Goal: Transaction & Acquisition: Download file/media

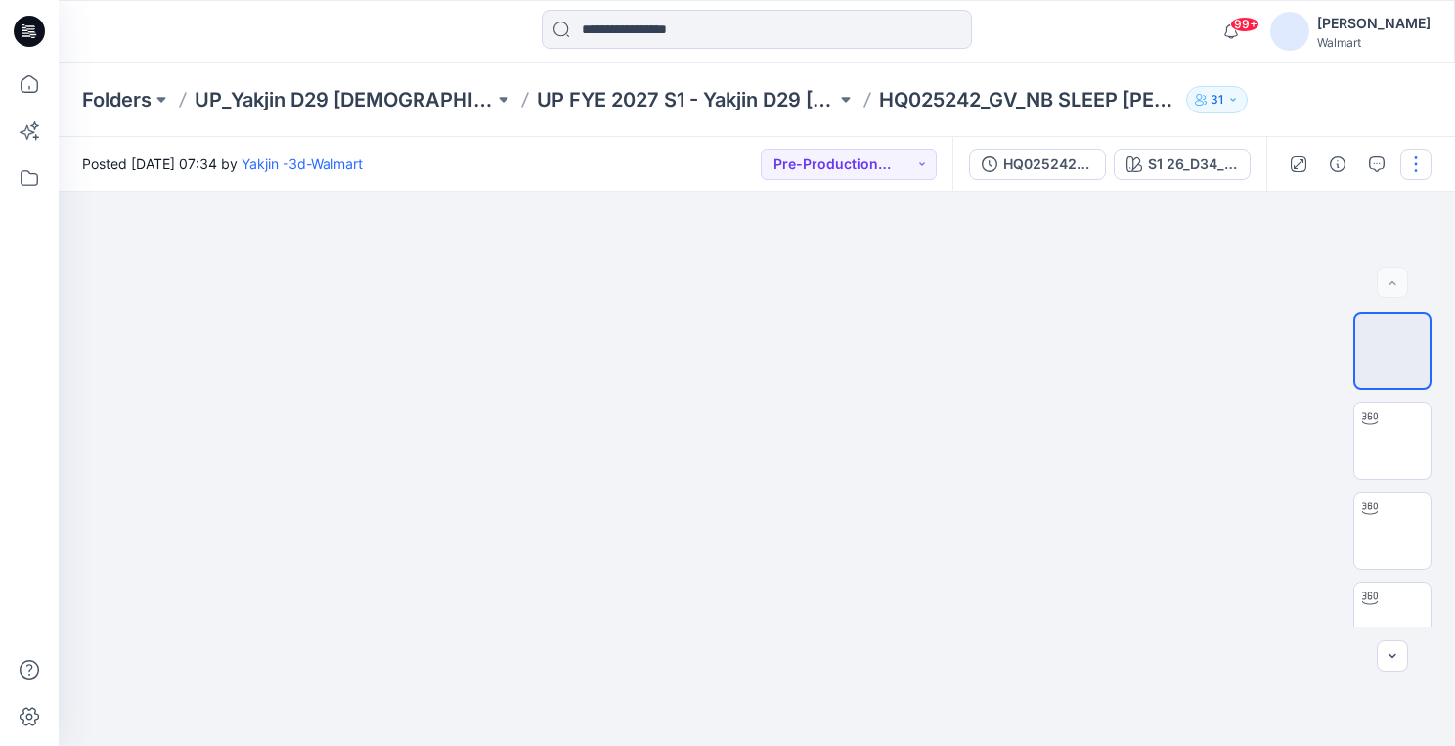
click at [1416, 172] on button "button" at bounding box center [1415, 164] width 31 height 31
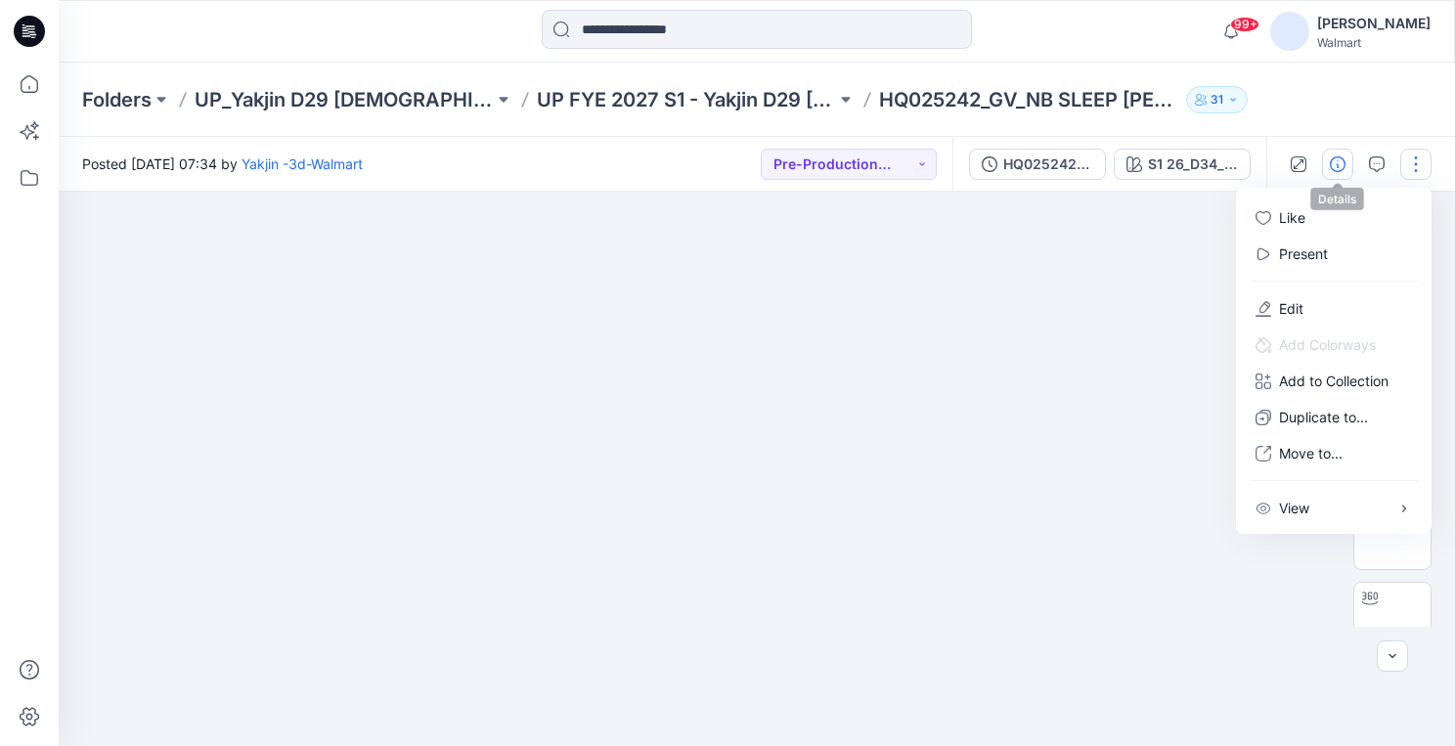
click at [1333, 166] on icon "button" at bounding box center [1338, 164] width 16 height 16
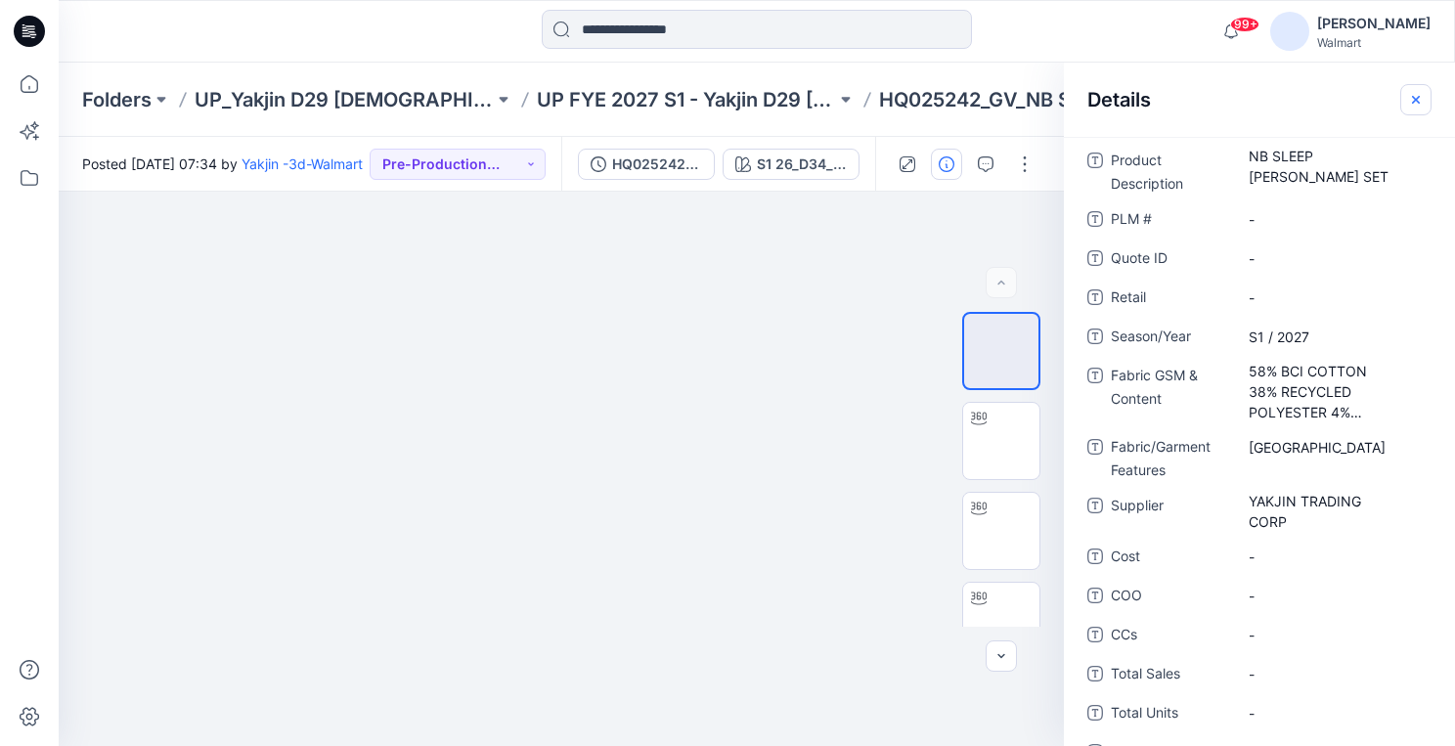
click at [1414, 105] on icon "button" at bounding box center [1416, 100] width 16 height 16
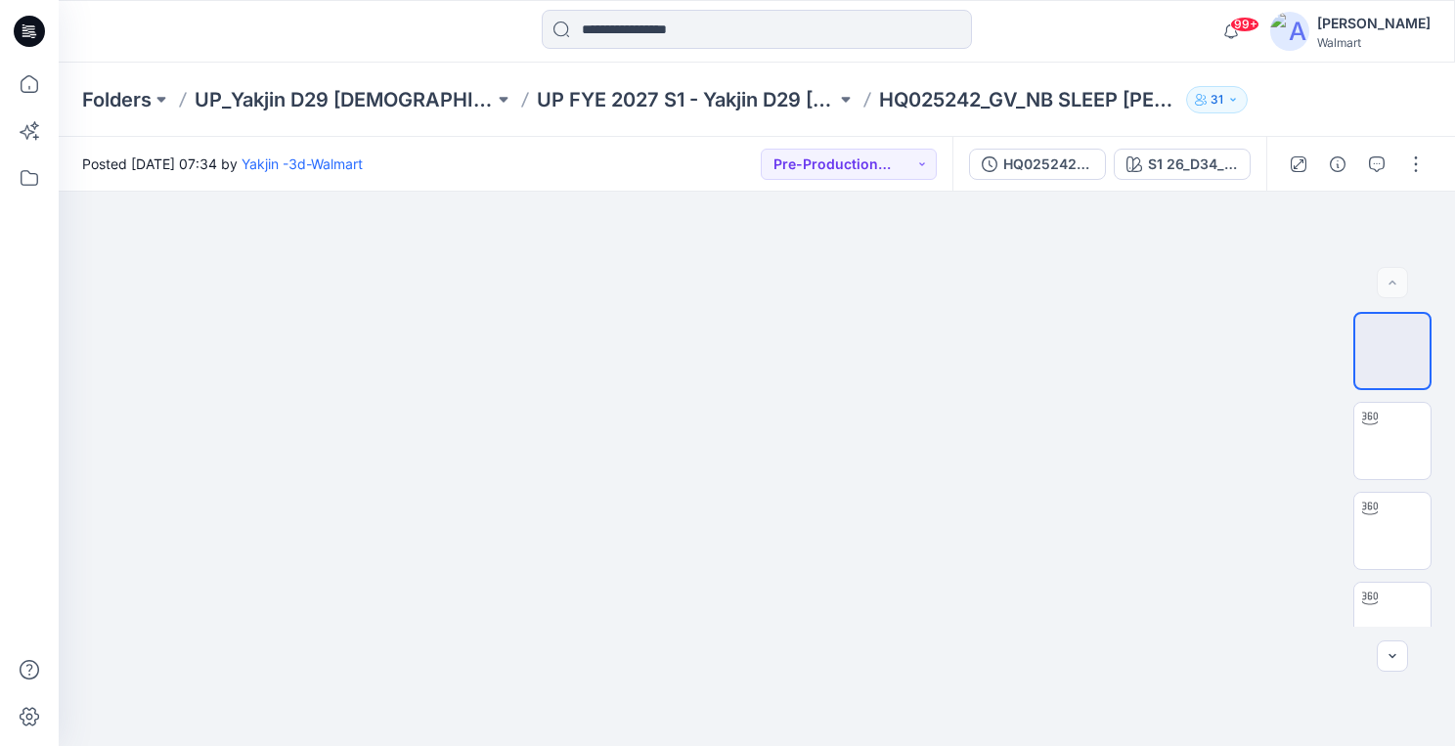
click at [1125, 25] on div "99+ Notifications Yakjin -3d-Walmart has updated HQ025242_GV_NB SLEEP [PERSON_N…" at bounding box center [756, 31] width 1395 height 43
click at [1120, 429] on div at bounding box center [757, 469] width 1396 height 554
click at [130, 109] on p "Folders" at bounding box center [116, 99] width 69 height 27
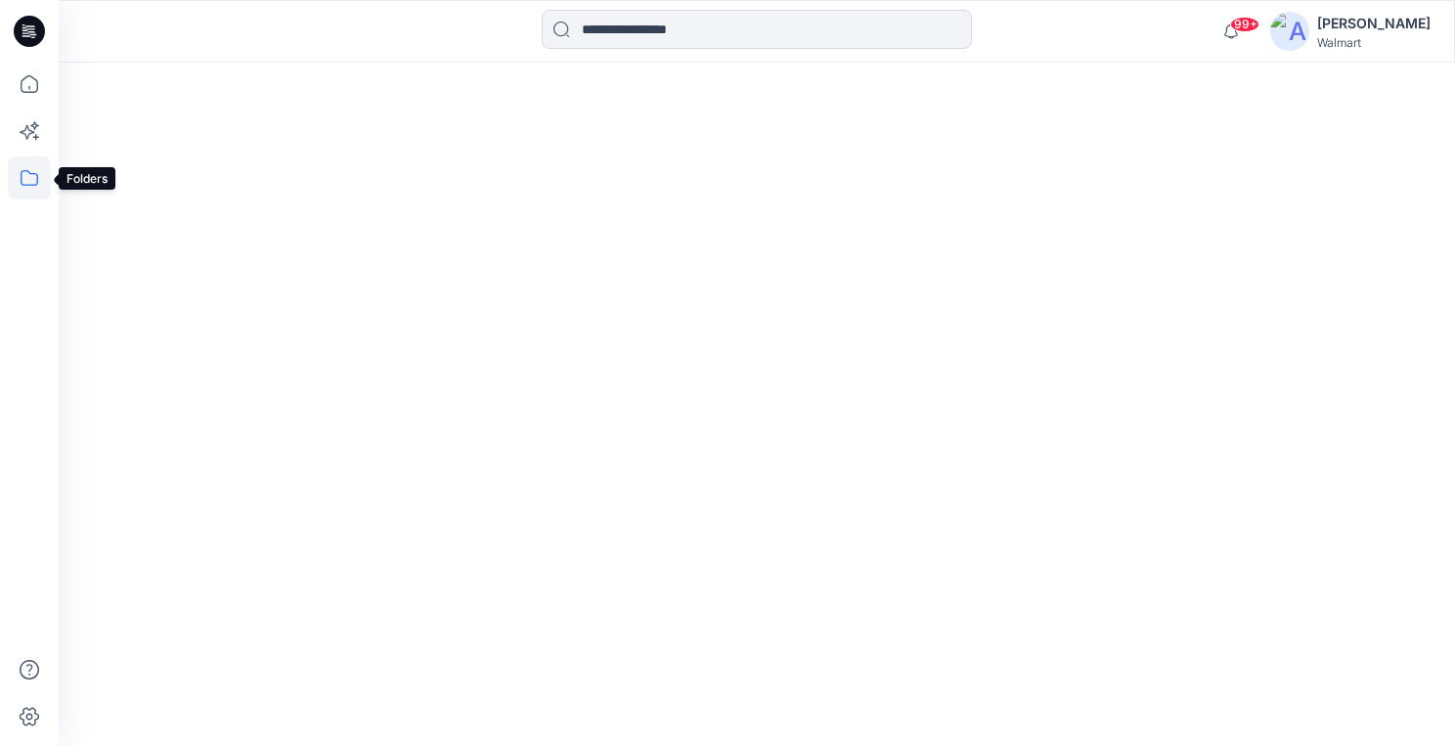
click at [37, 185] on icon at bounding box center [29, 177] width 43 height 43
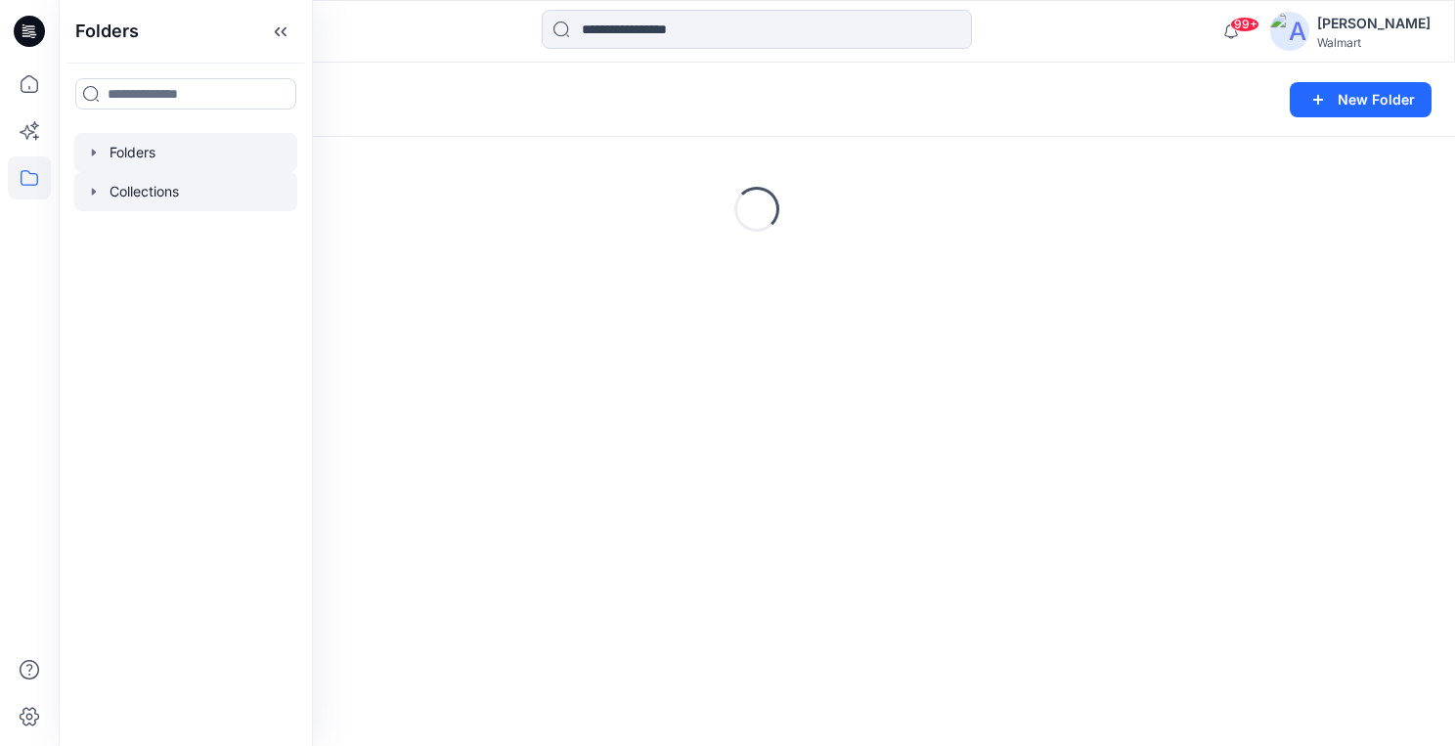
click at [95, 188] on icon "button" at bounding box center [94, 192] width 16 height 16
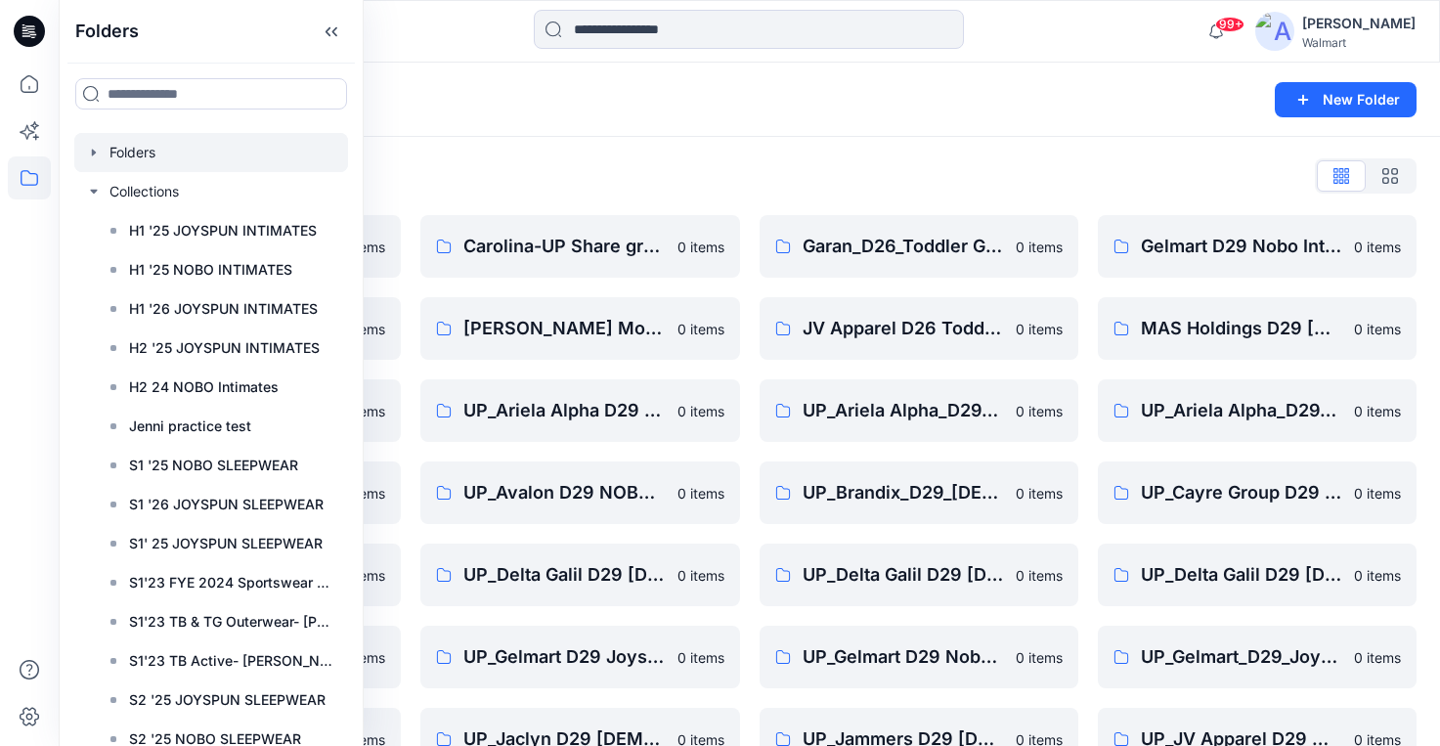
click at [94, 150] on icon "button" at bounding box center [94, 153] width 16 height 16
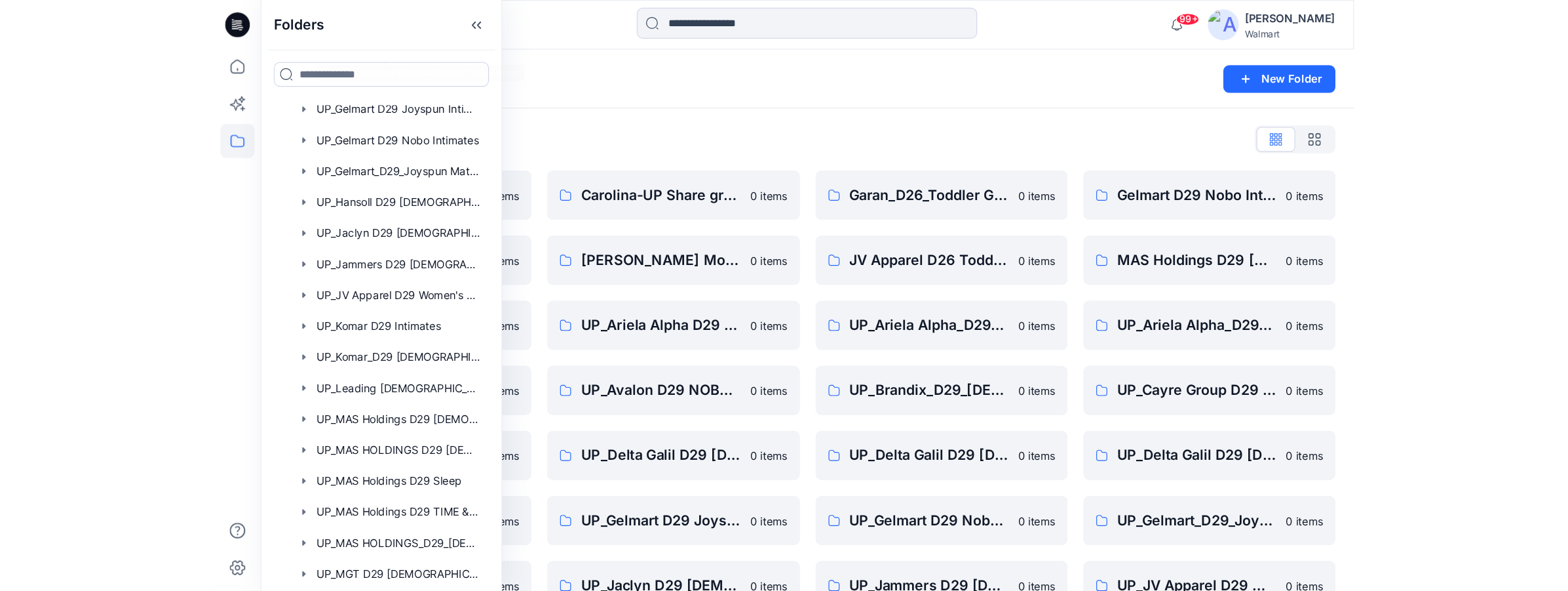
scroll to position [590, 0]
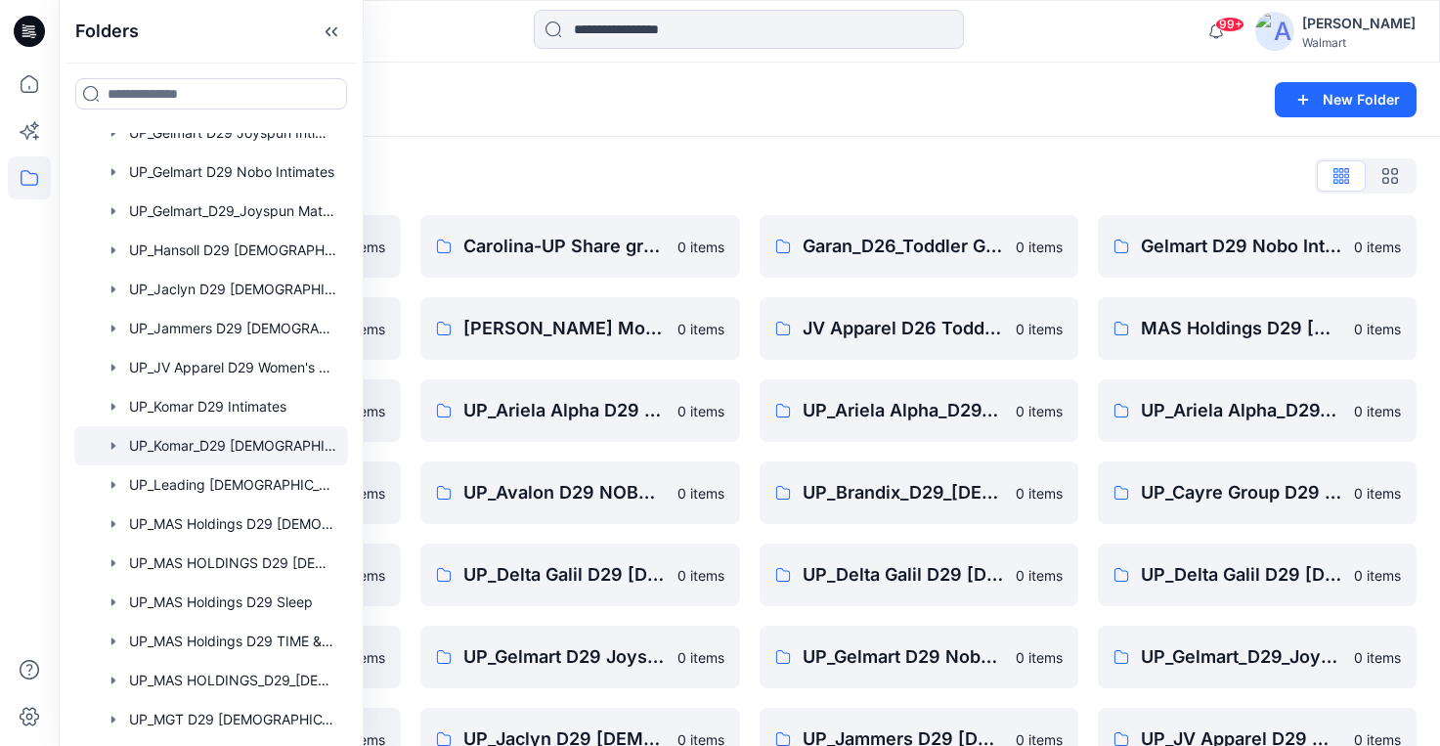
click at [213, 439] on div at bounding box center [211, 445] width 274 height 39
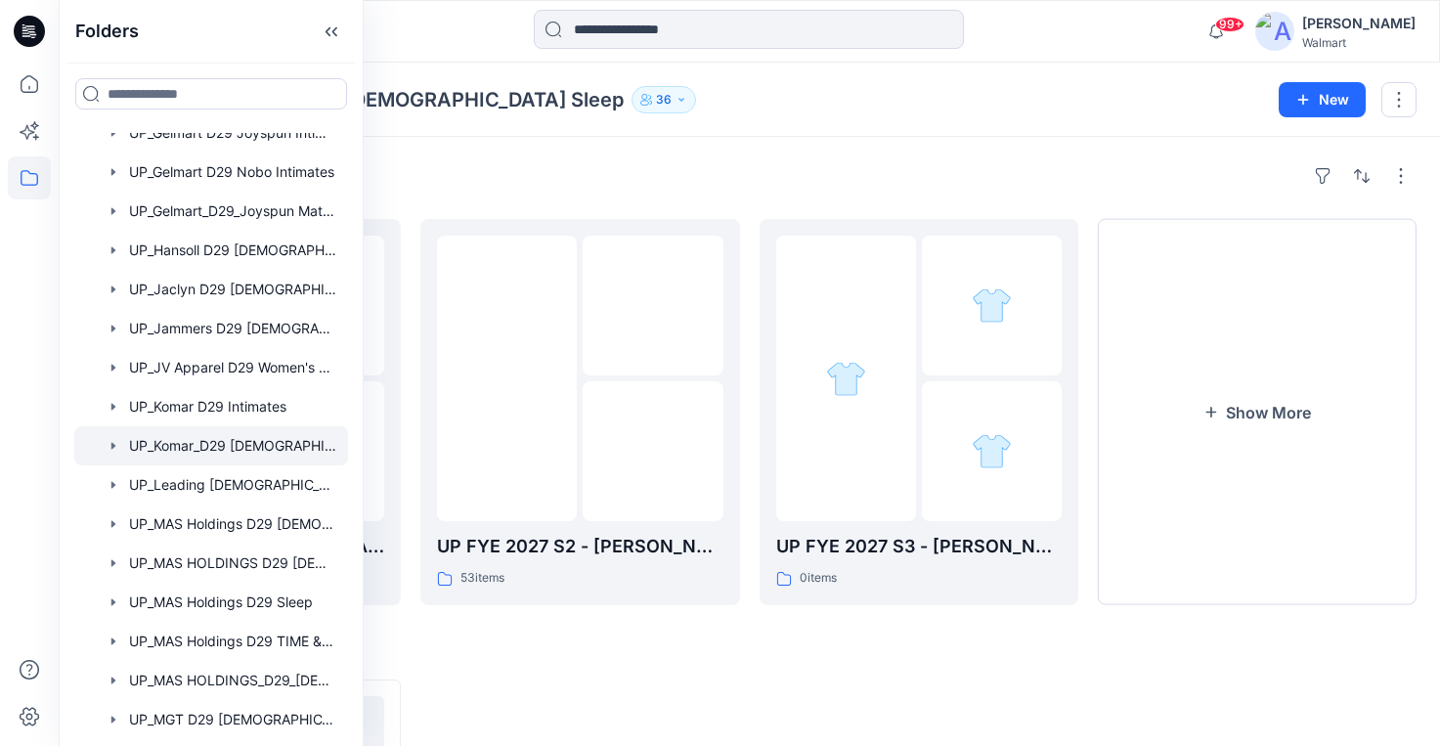
click at [1121, 72] on div "Folders UP_Komar_D29 [DEMOGRAPHIC_DATA] Sleep 36 New" at bounding box center [749, 100] width 1381 height 74
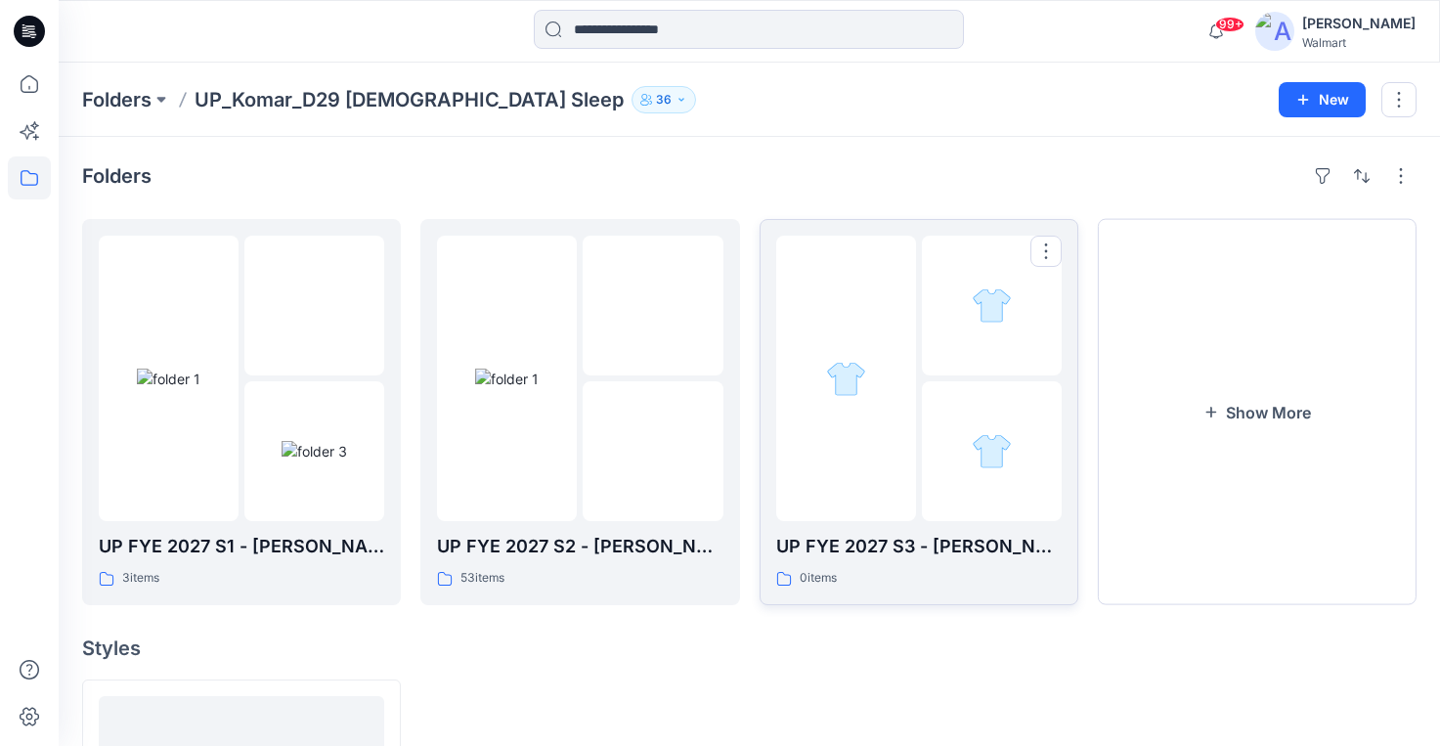
click at [881, 458] on div at bounding box center [846, 378] width 140 height 285
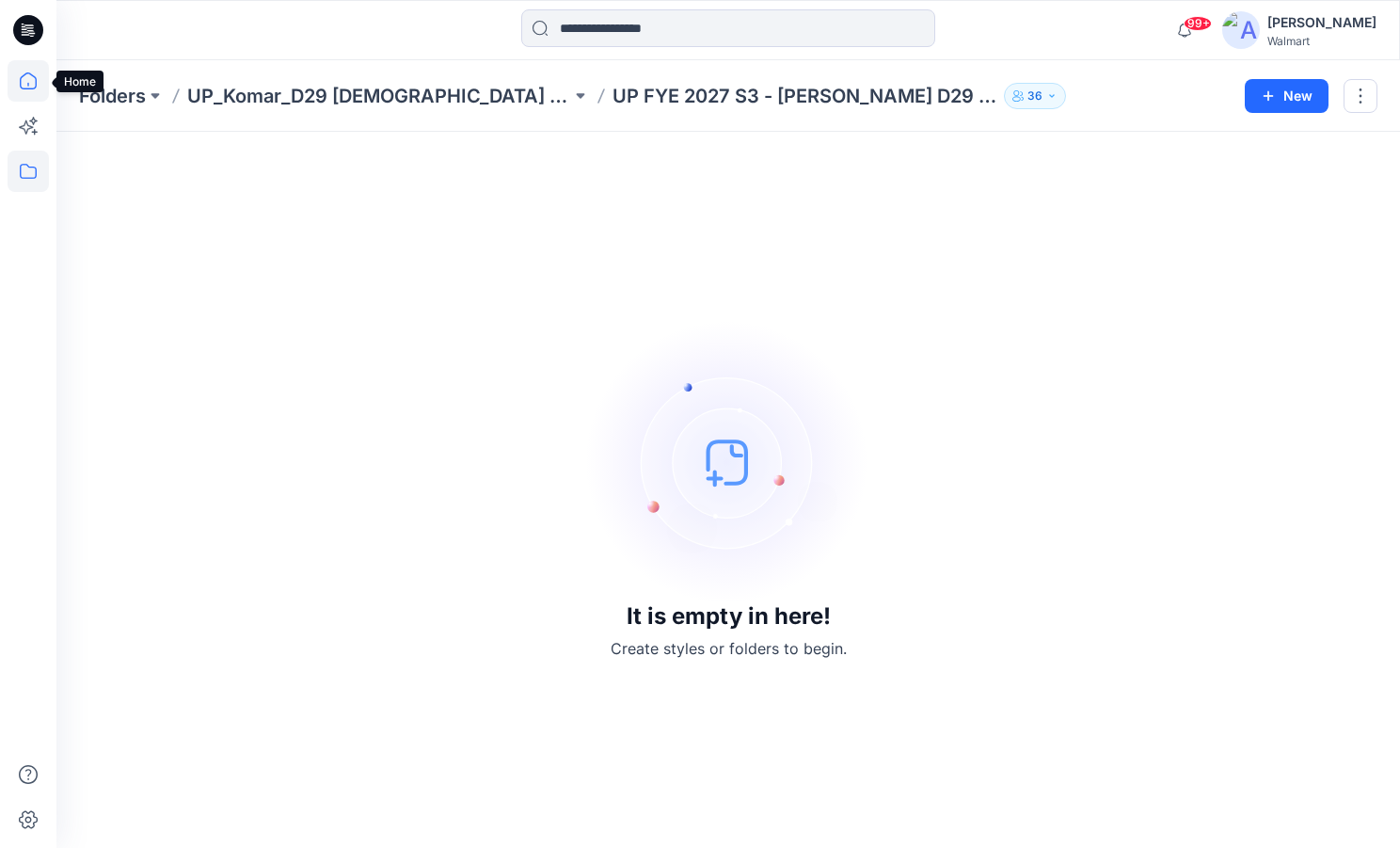
click at [29, 82] on icon at bounding box center [28, 81] width 41 height 41
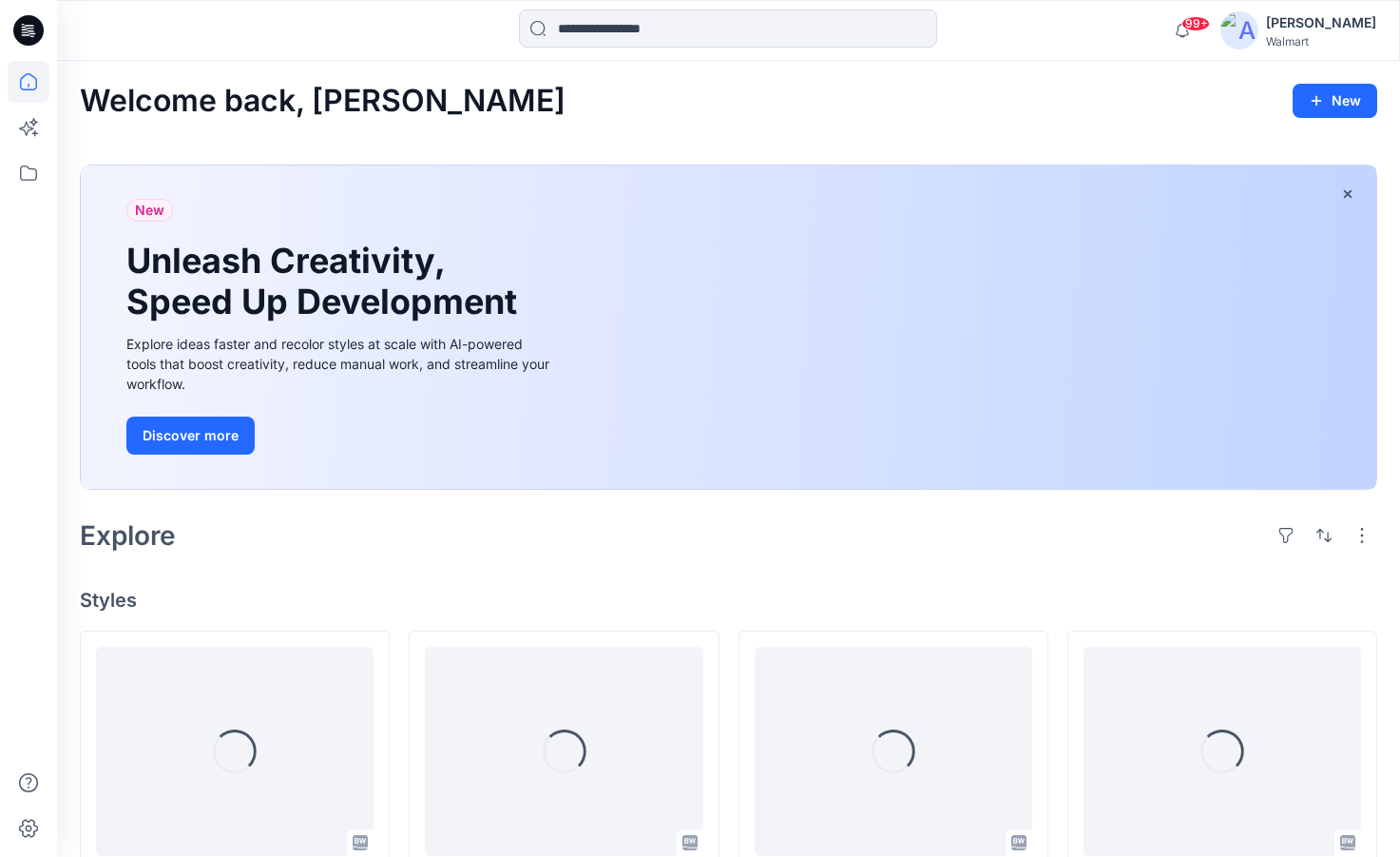
click at [29, 105] on div at bounding box center [28, 459] width 42 height 796
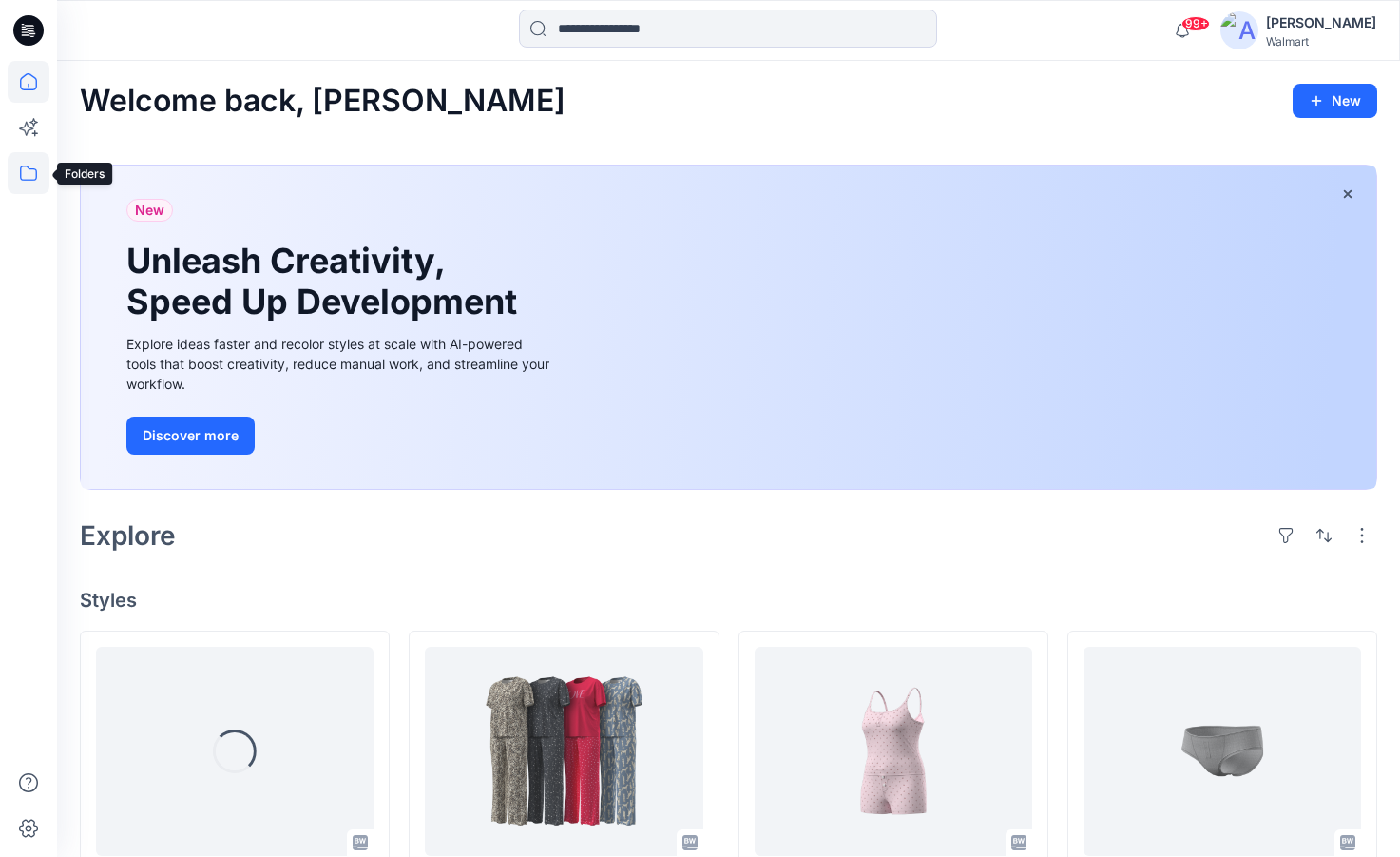
click at [17, 189] on icon at bounding box center [28, 172] width 42 height 42
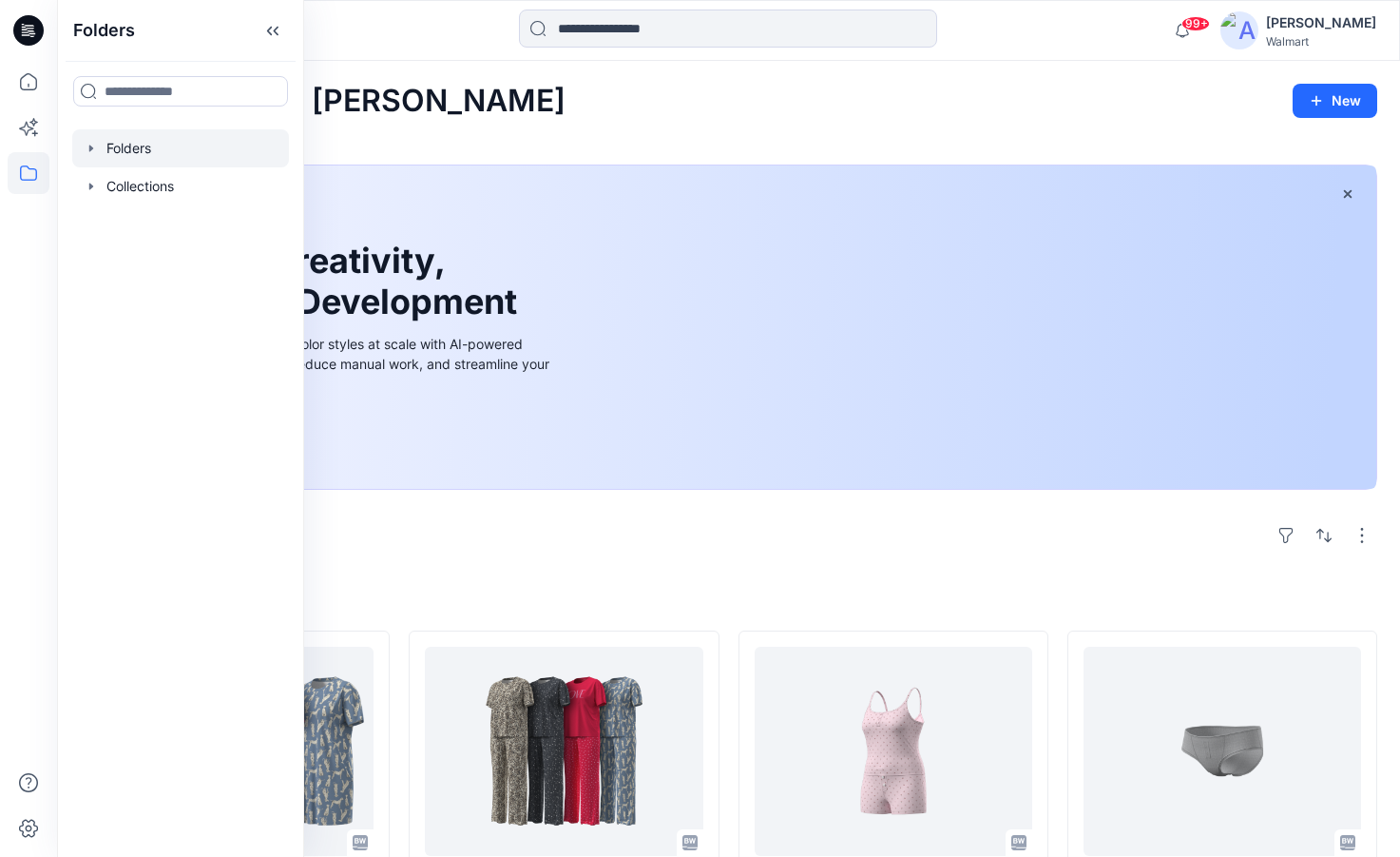
click at [83, 147] on div at bounding box center [180, 148] width 217 height 38
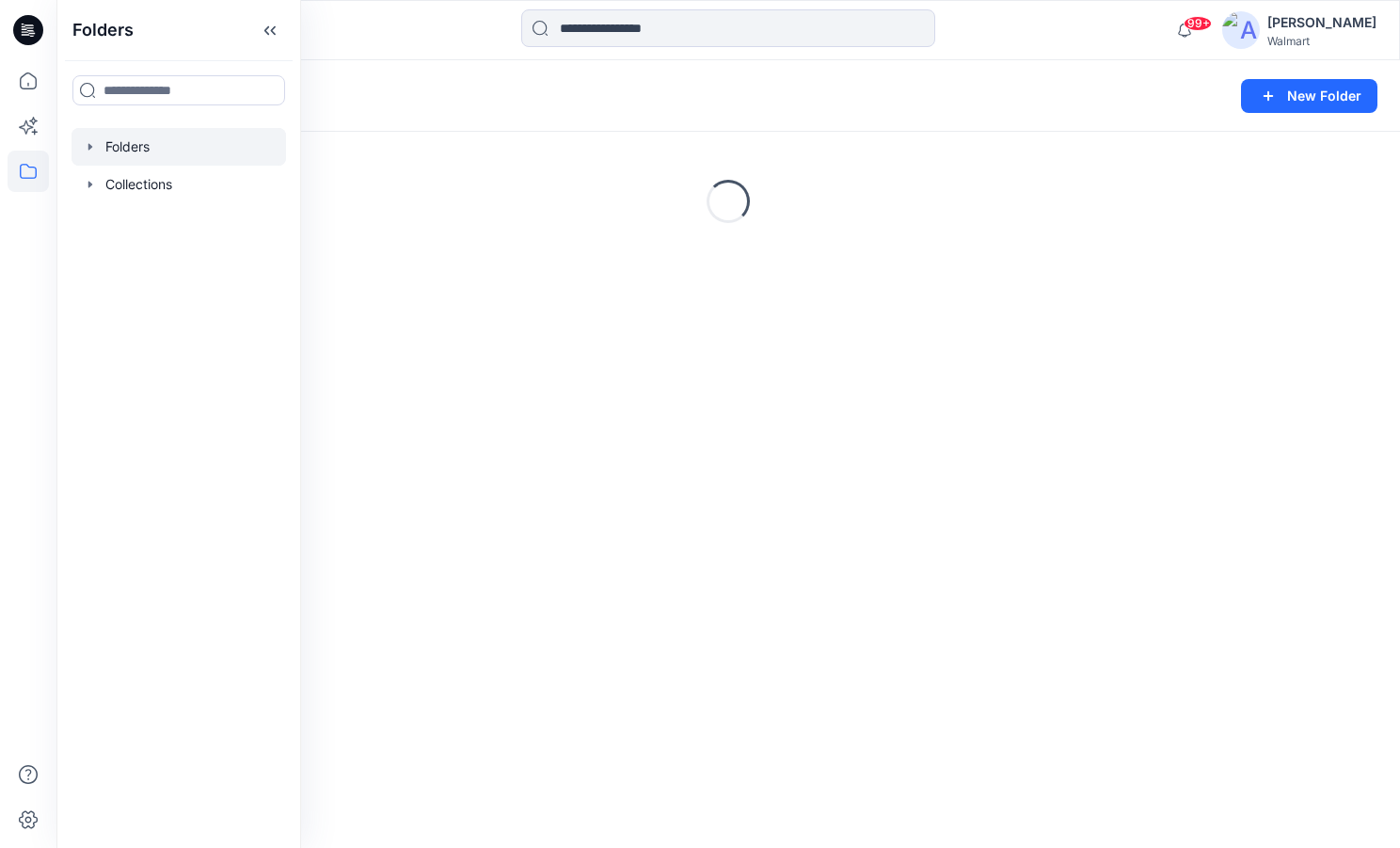
click at [87, 155] on div at bounding box center [178, 146] width 215 height 38
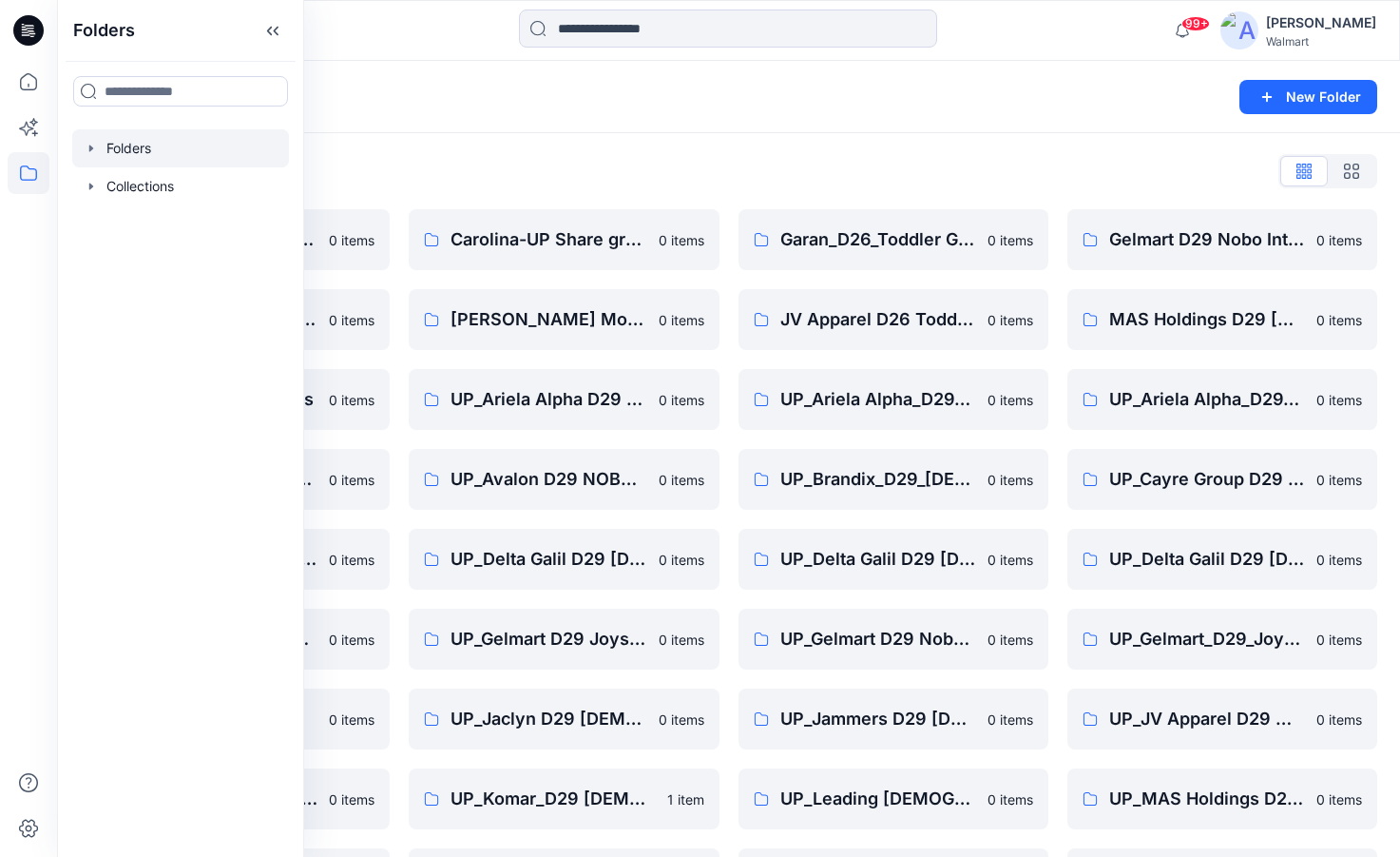
click at [969, 109] on div "Folders" at bounding box center [654, 96] width 1149 height 26
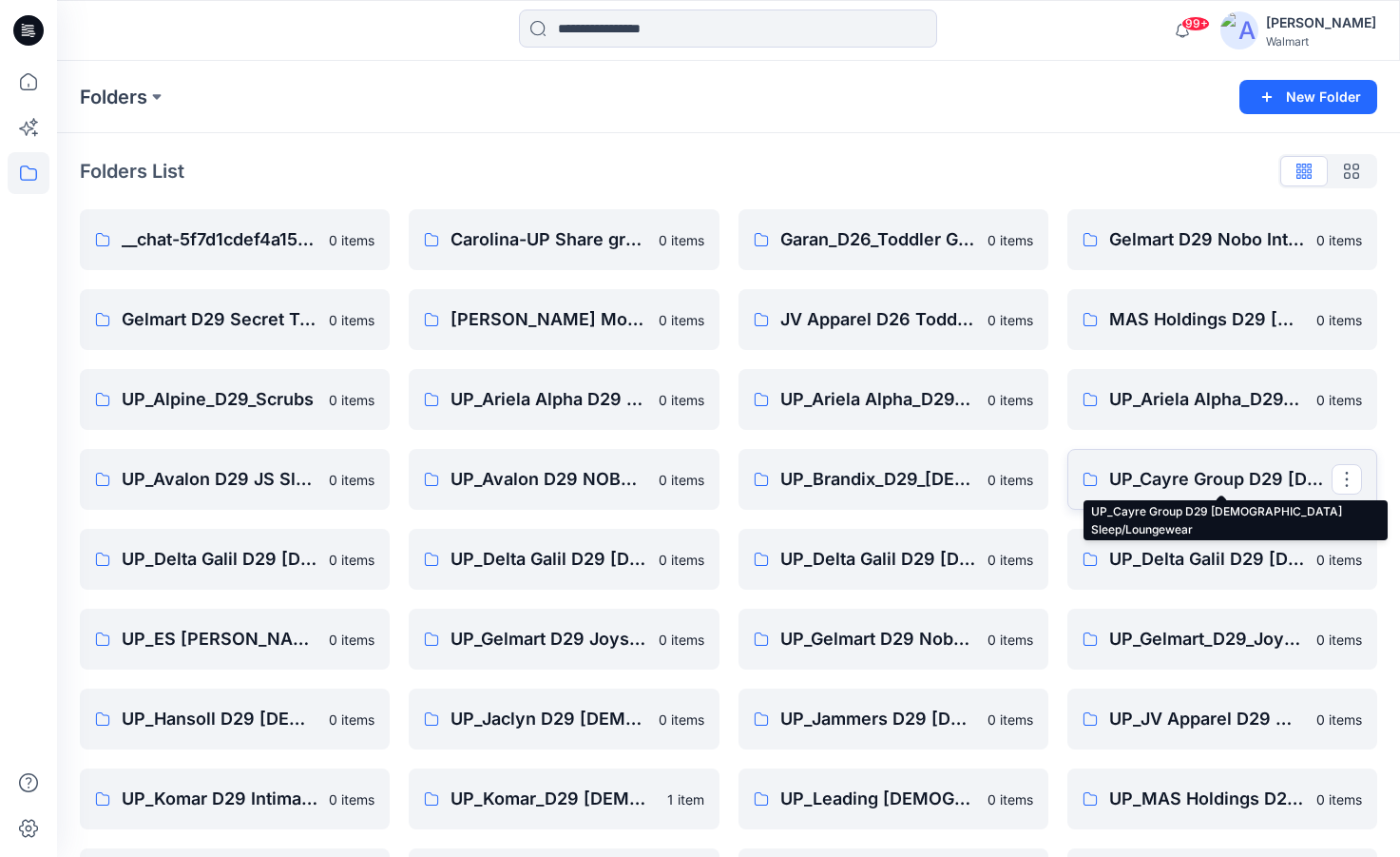
click at [1207, 481] on p "UP_Cayre Group D29 [DEMOGRAPHIC_DATA] Sleep/Loungewear" at bounding box center [1220, 479] width 223 height 26
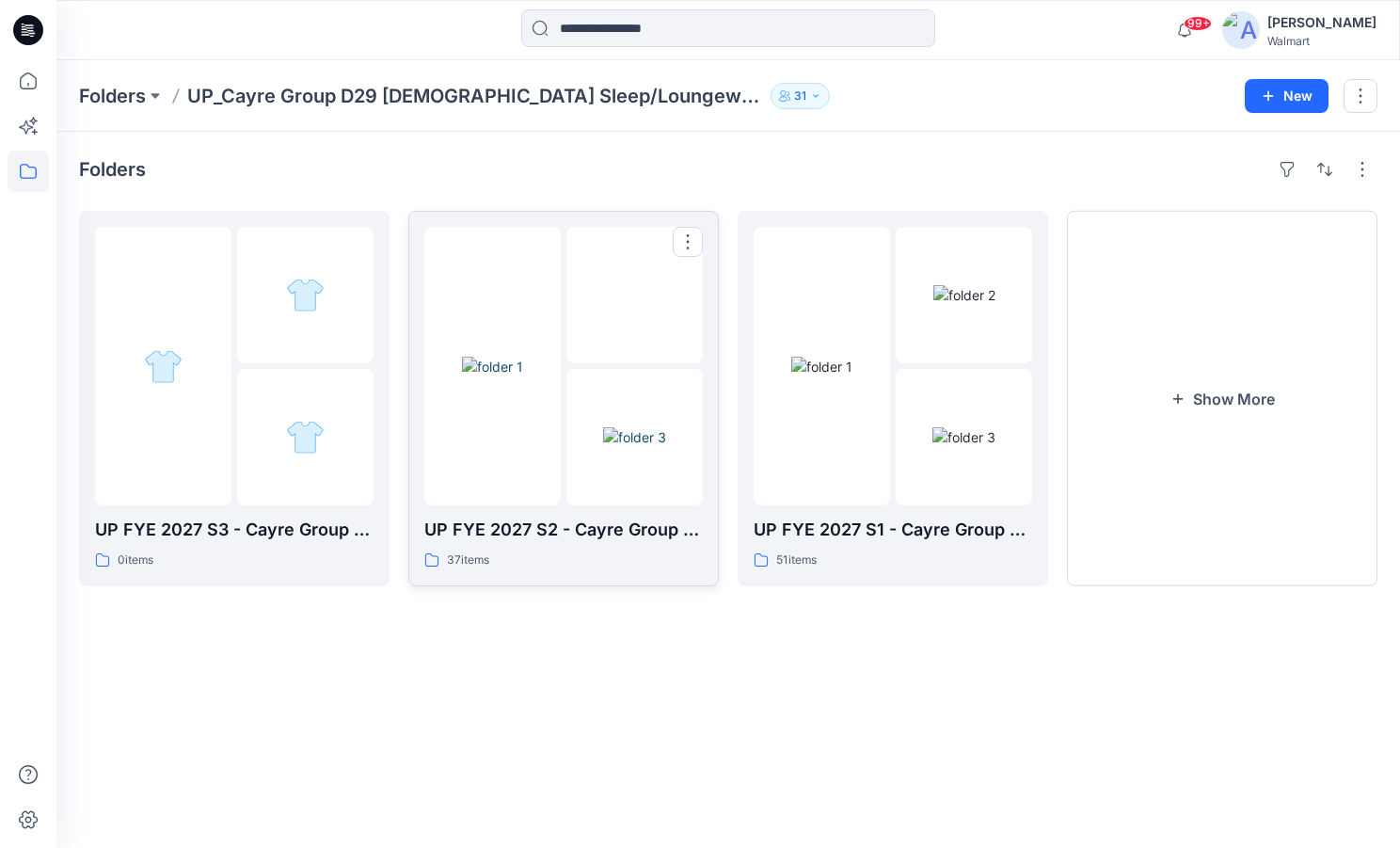
click at [503, 448] on div at bounding box center [493, 366] width 137 height 278
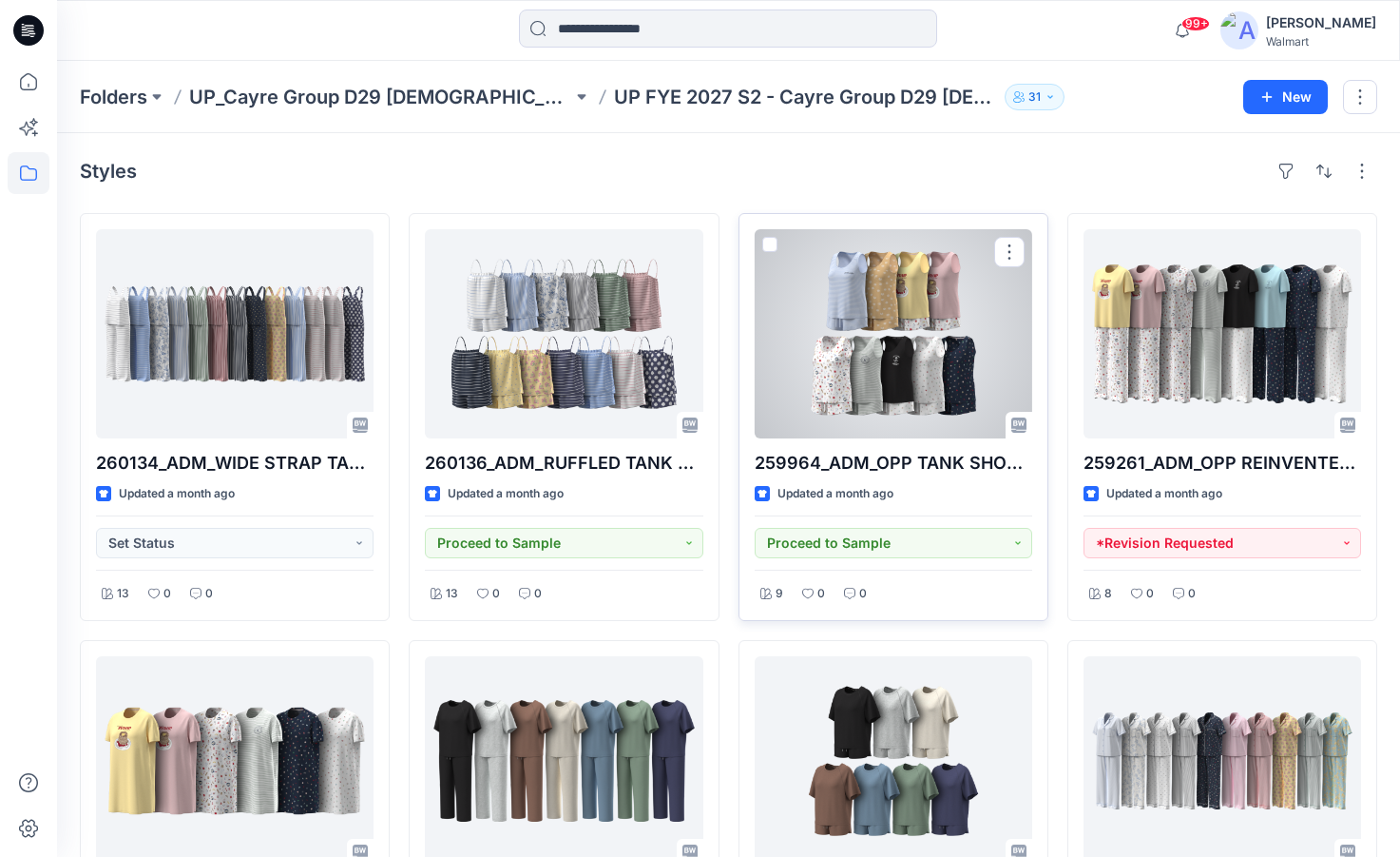
click at [931, 345] on div at bounding box center [892, 334] width 277 height 209
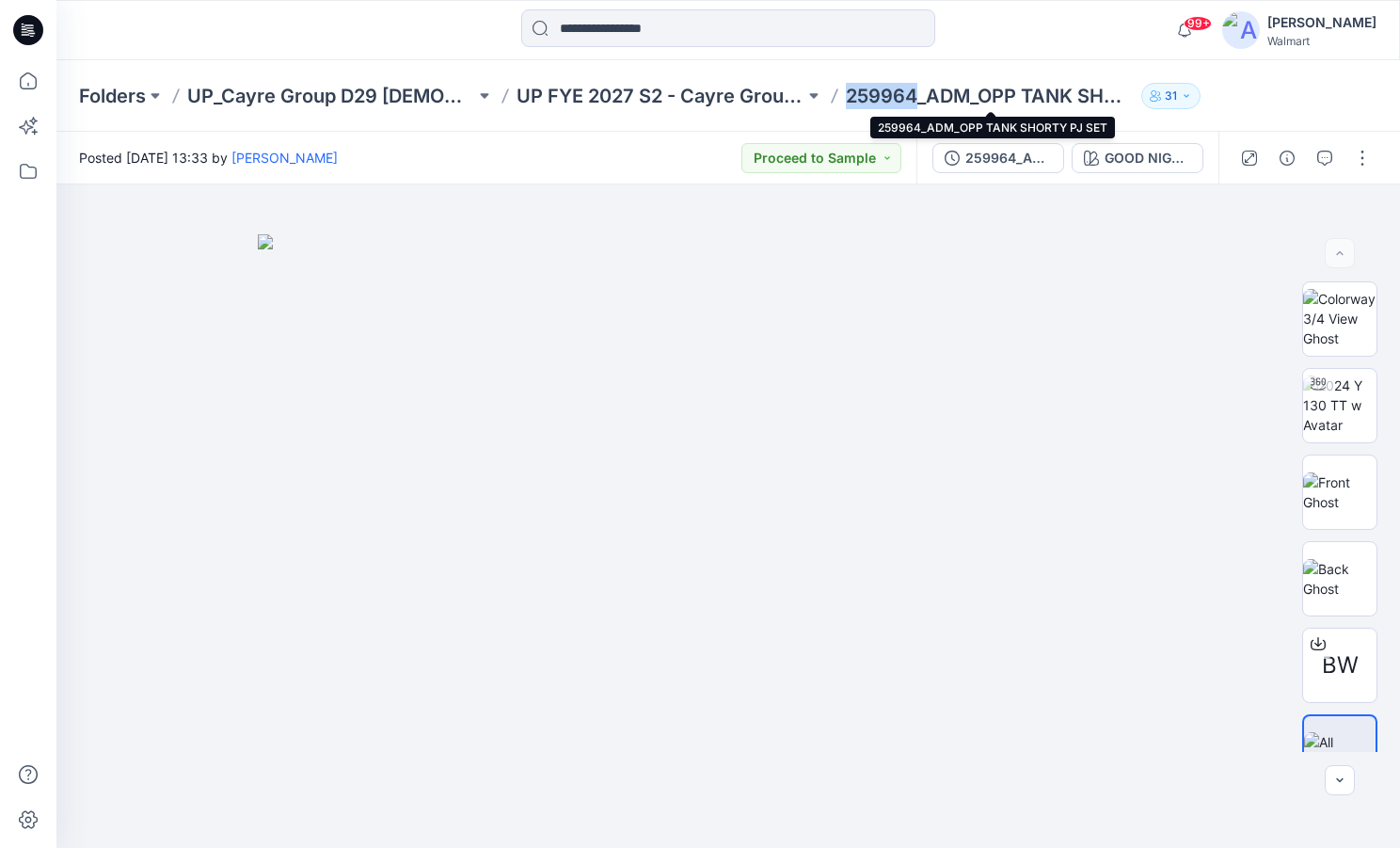
drag, startPoint x: 850, startPoint y: 96, endPoint x: 915, endPoint y: 101, distance: 65.2
click at [915, 101] on p "259964_ADM_OPP TANK SHORTY PJ SET" at bounding box center [989, 95] width 288 height 26
copy p "259964"
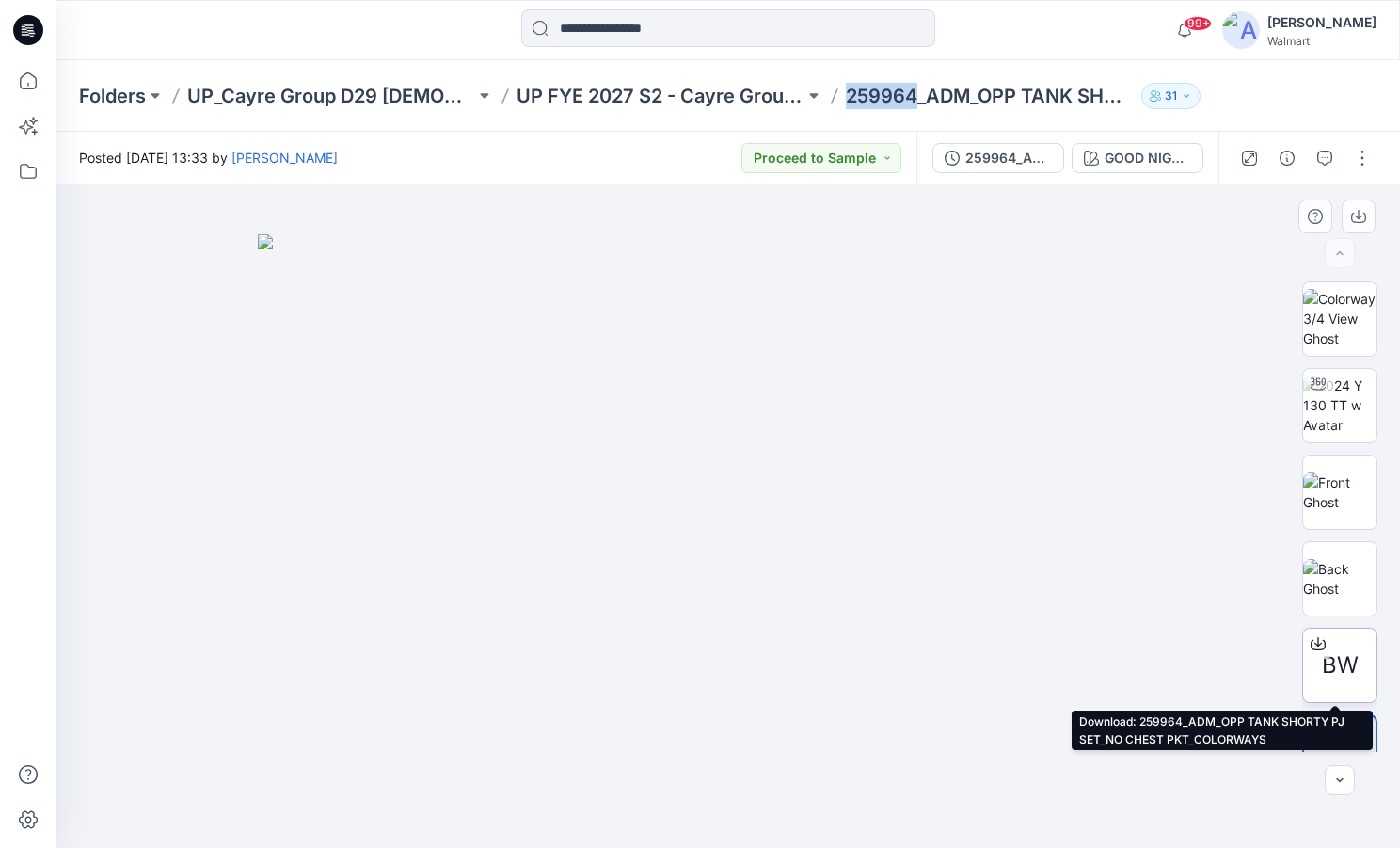
click at [1345, 680] on span "BW" at bounding box center [1340, 665] width 37 height 34
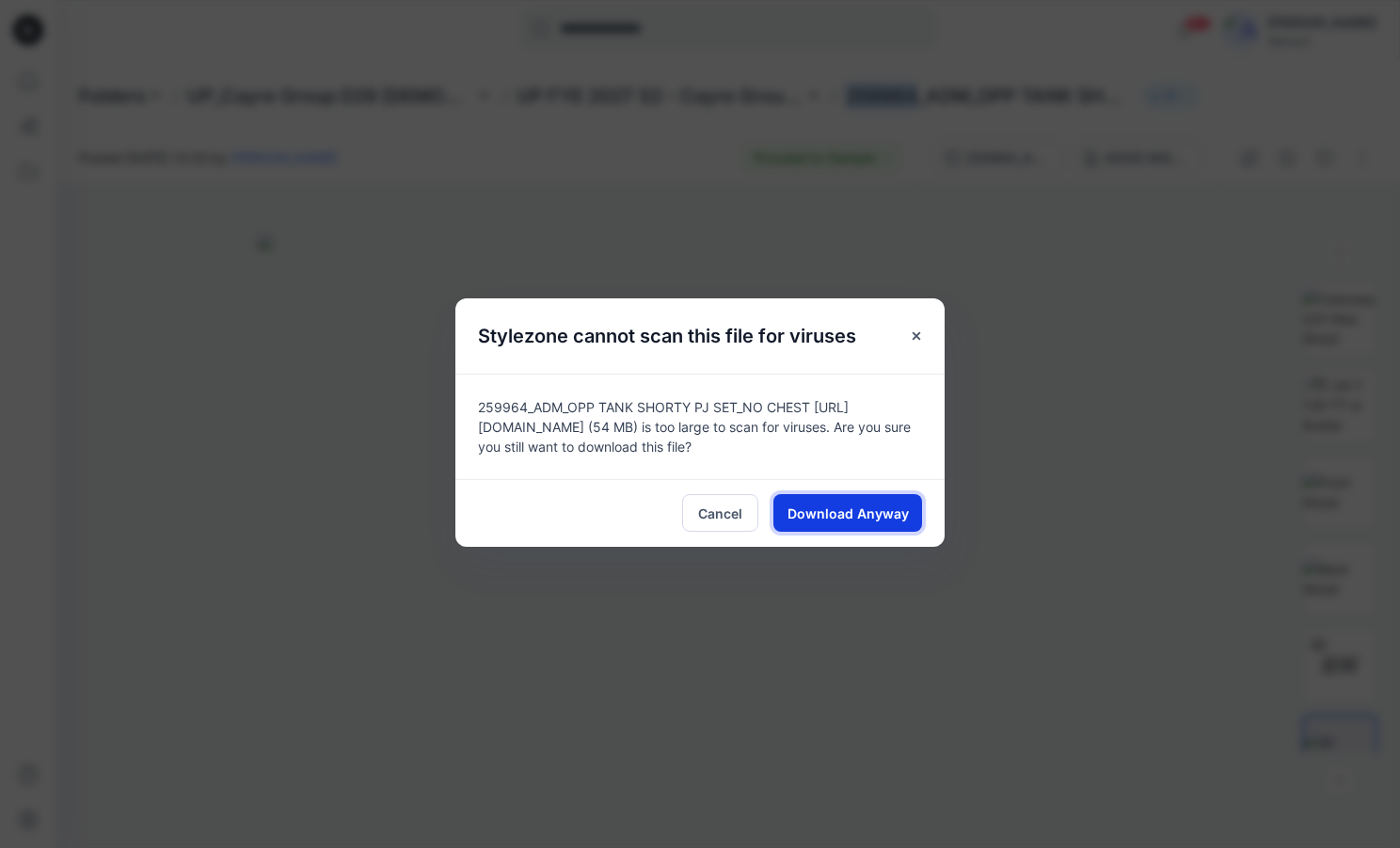
click at [865, 497] on button "Download Anyway" at bounding box center [848, 512] width 148 height 38
